Goal: Find specific page/section: Find specific page/section

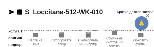
type textarea "x"
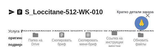
type textarea "x"
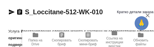
type textarea "x"
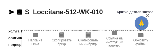
type textarea "x"
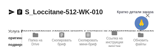
type textarea "x"
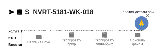
type textarea "x"
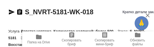
type textarea "x"
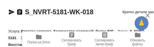
type textarea "x"
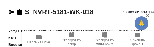
type textarea "x"
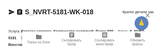
type textarea "x"
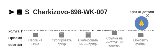
type textarea "x"
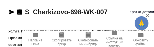
type textarea "x"
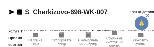
type textarea "x"
